Goal: Task Accomplishment & Management: Manage account settings

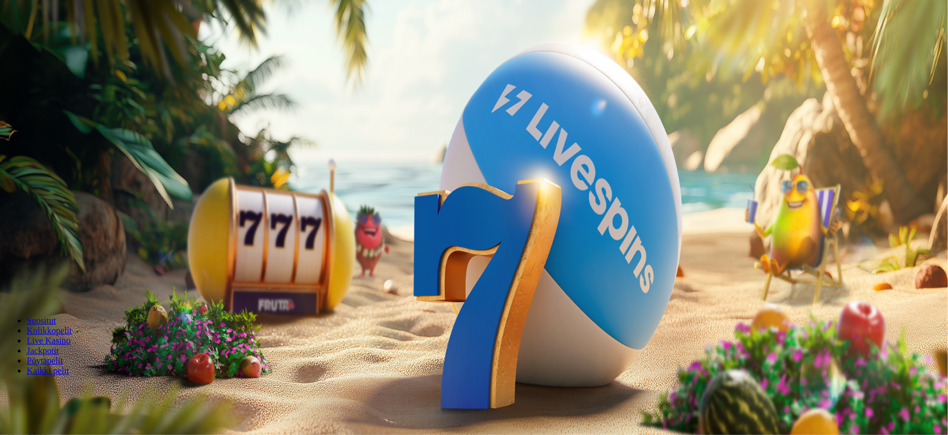
click at [68, 45] on span "Kirjaudu" at bounding box center [76, 40] width 27 height 8
click at [71, 45] on span "Kirjaudu" at bounding box center [76, 40] width 27 height 8
click at [65, 45] on span "Kirjaudu" at bounding box center [76, 40] width 27 height 8
